Goal: Subscribe to service/newsletter

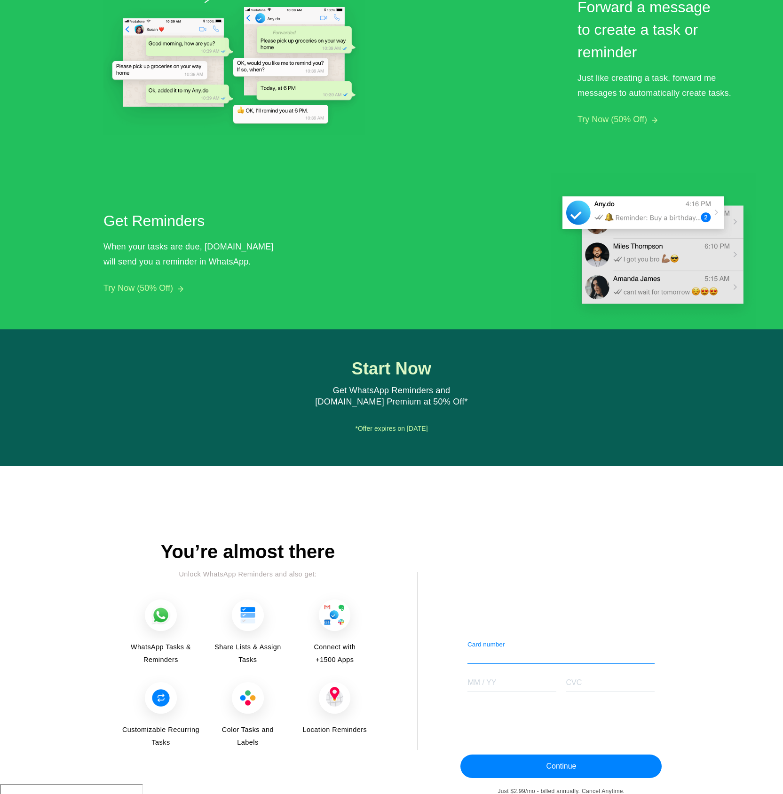
scroll to position [705, 0]
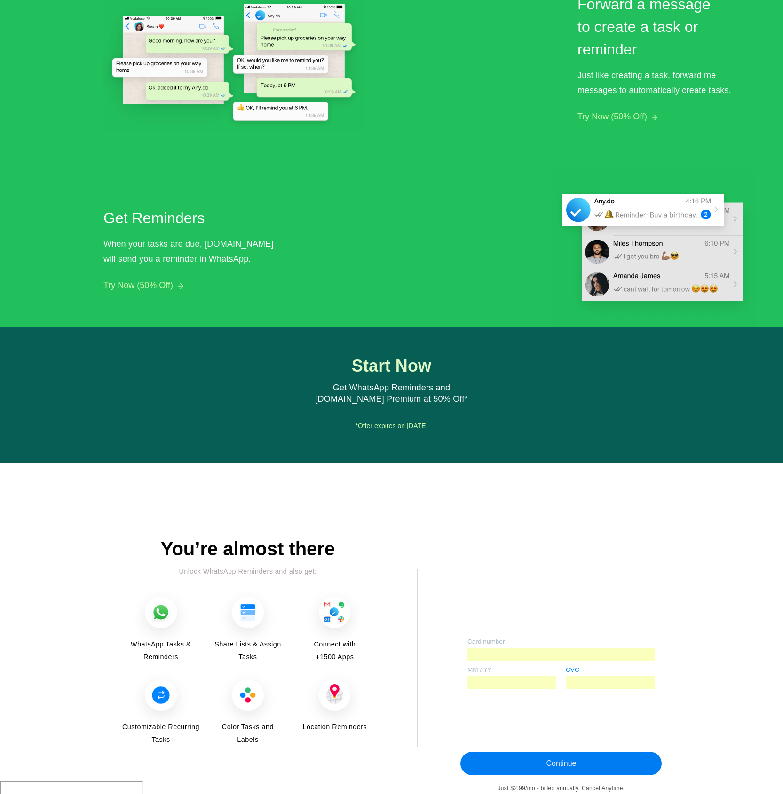
click at [563, 763] on button "Continue" at bounding box center [560, 764] width 201 height 24
click at [582, 763] on button "Continue" at bounding box center [560, 764] width 201 height 24
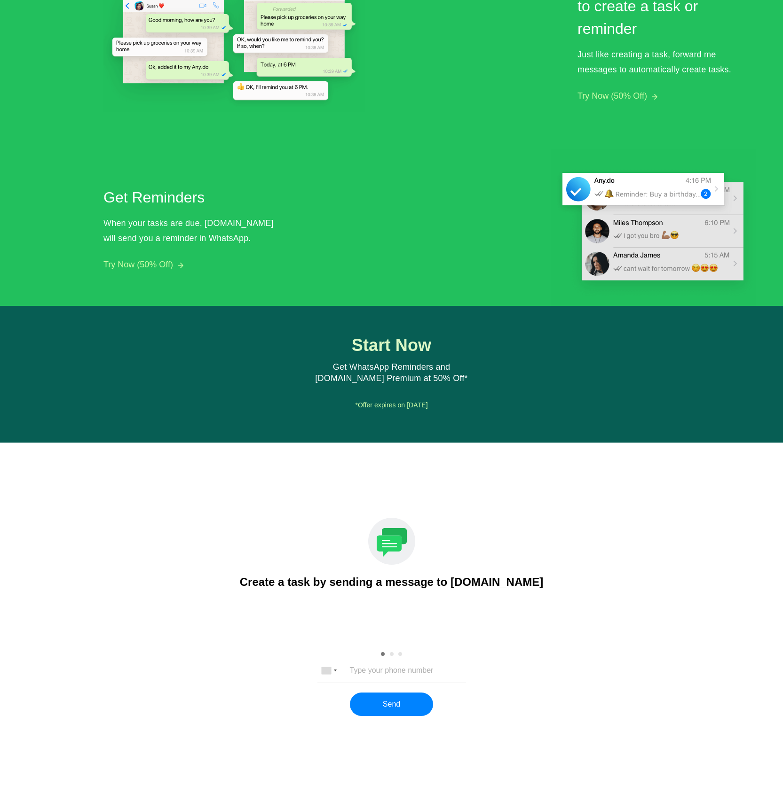
scroll to position [742, 0]
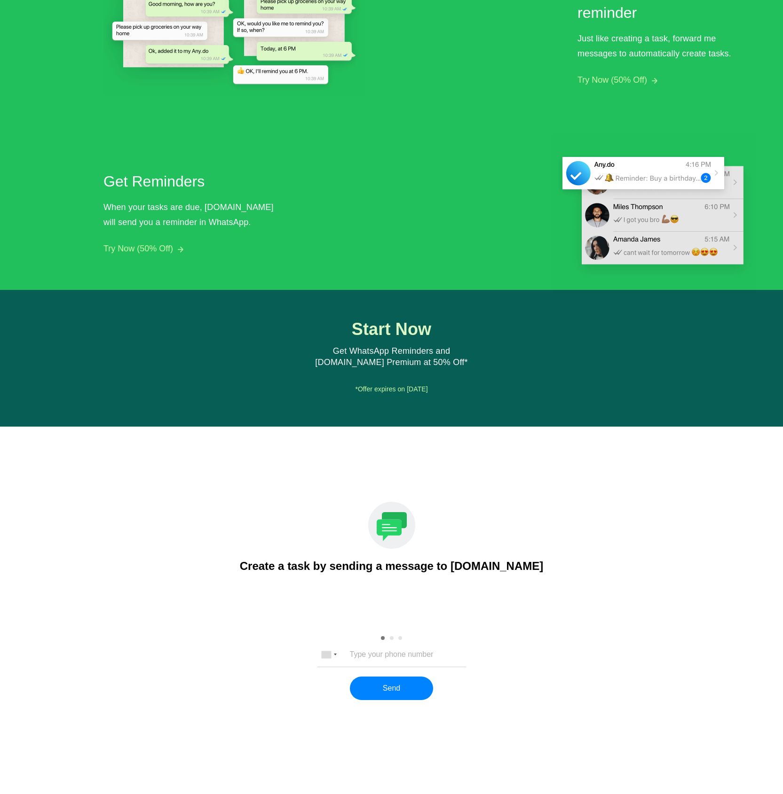
click at [419, 650] on div "[GEOGRAPHIC_DATA] +1 [GEOGRAPHIC_DATA] +44 [GEOGRAPHIC_DATA] (‫[GEOGRAPHIC_DATA…" at bounding box center [391, 655] width 149 height 24
click at [379, 654] on input "tel" at bounding box center [392, 655] width 124 height 8
click at [409, 695] on button "Send" at bounding box center [391, 689] width 83 height 24
drag, startPoint x: 374, startPoint y: 653, endPoint x: 352, endPoint y: 652, distance: 22.1
click at [352, 652] on input "0739600691" at bounding box center [392, 655] width 124 height 8
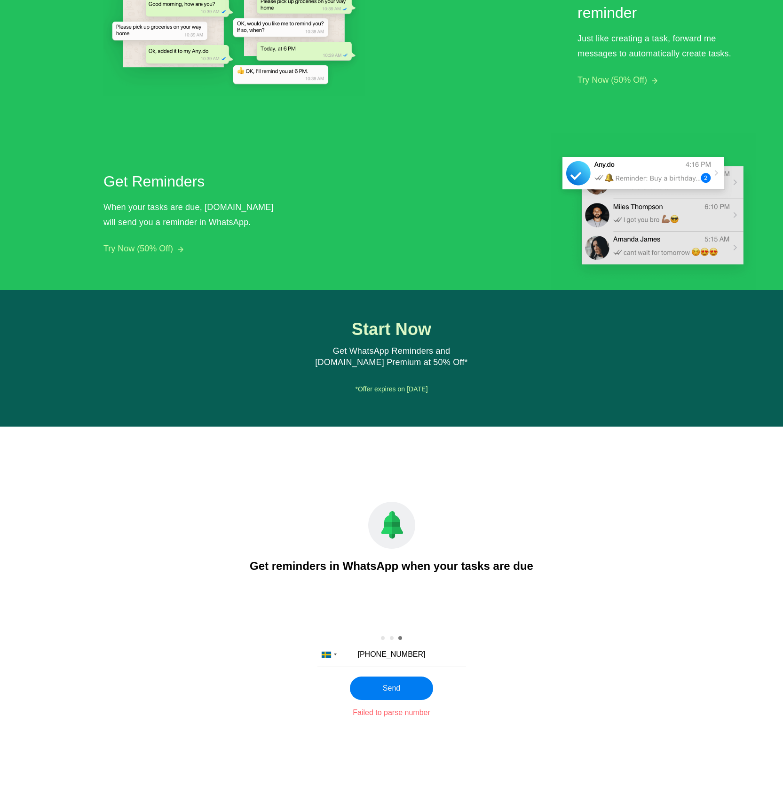
type input "[PHONE_NUMBER]"
click at [406, 694] on button "Send" at bounding box center [391, 689] width 83 height 24
click at [433, 655] on input "tel" at bounding box center [391, 655] width 149 height 24
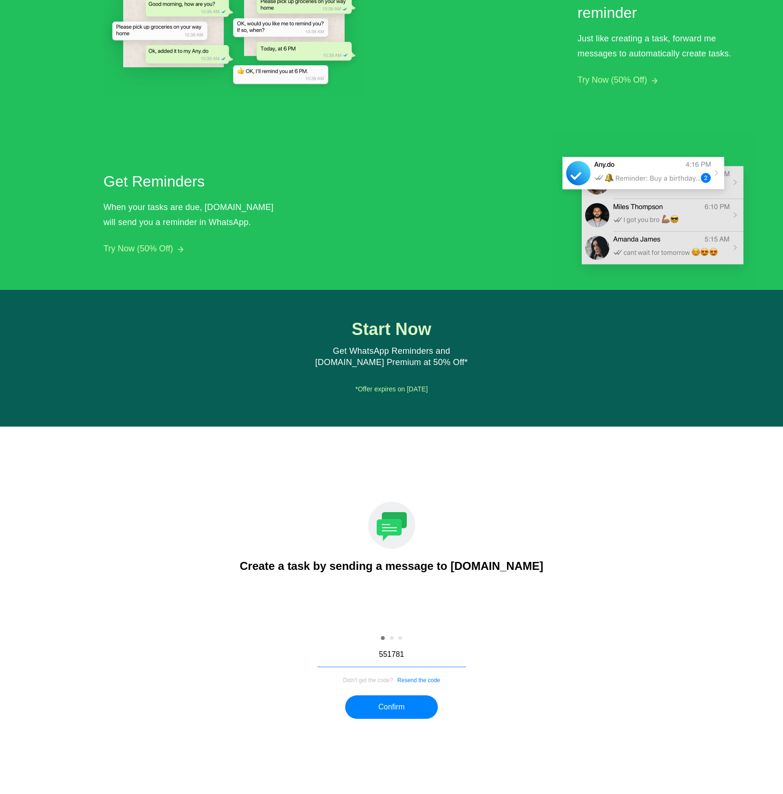
type input "551781"
